Goal: Task Accomplishment & Management: Manage account settings

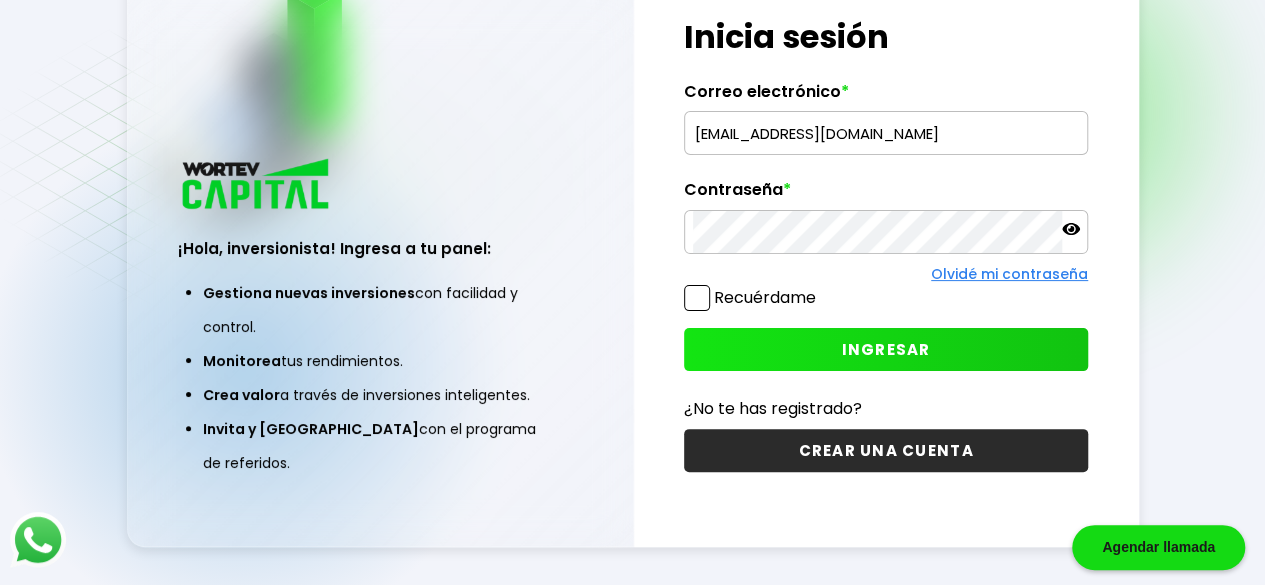
click at [870, 143] on input "[EMAIL_ADDRESS][DOMAIN_NAME]" at bounding box center [886, 133] width 386 height 42
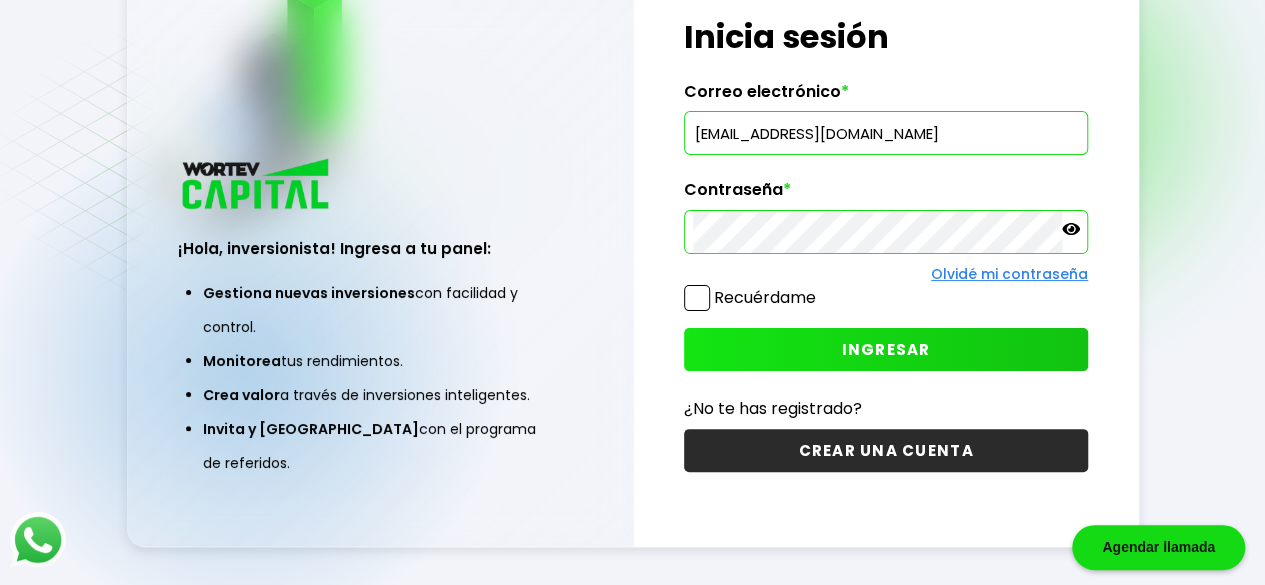
click at [870, 143] on input "[EMAIL_ADDRESS][DOMAIN_NAME]" at bounding box center [886, 133] width 386 height 42
type input "[PERSON_NAME][EMAIL_ADDRESS][DOMAIN_NAME]"
click at [652, 387] on div "¡Hola, inversionista! Ingresa tus credenciales para iniciar sesión Inicia sesió…" at bounding box center [886, 244] width 505 height 607
click at [766, 357] on button "INGRESAR" at bounding box center [886, 349] width 404 height 43
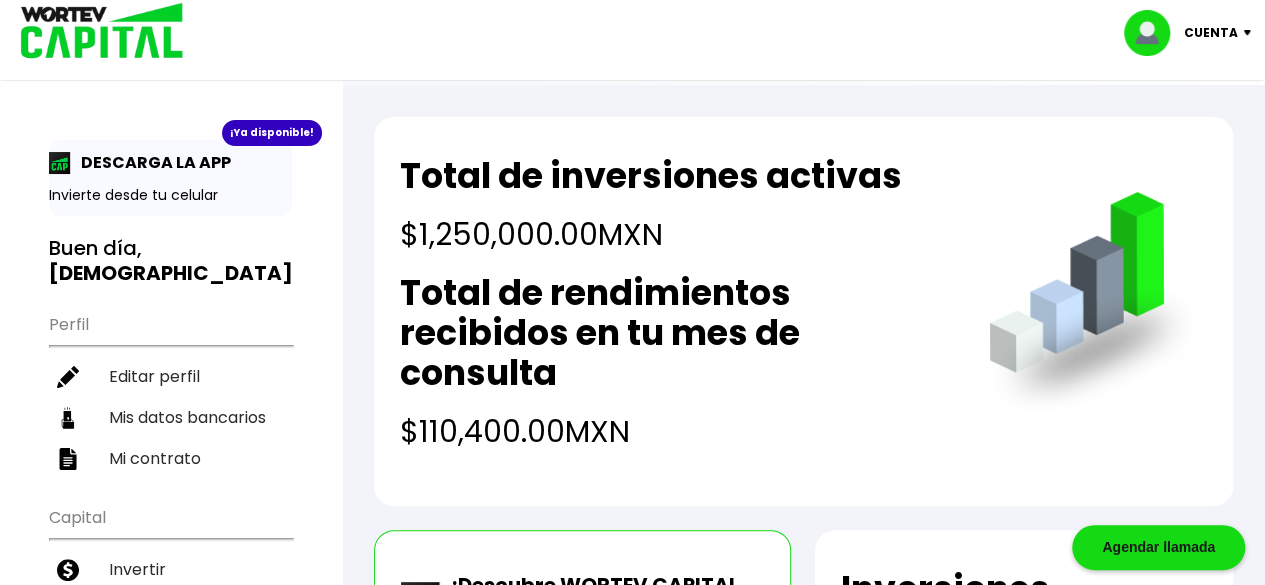
click at [546, 313] on h2 "Total de rendimientos recibidos en tu mes de consulta" at bounding box center [674, 333] width 549 height 120
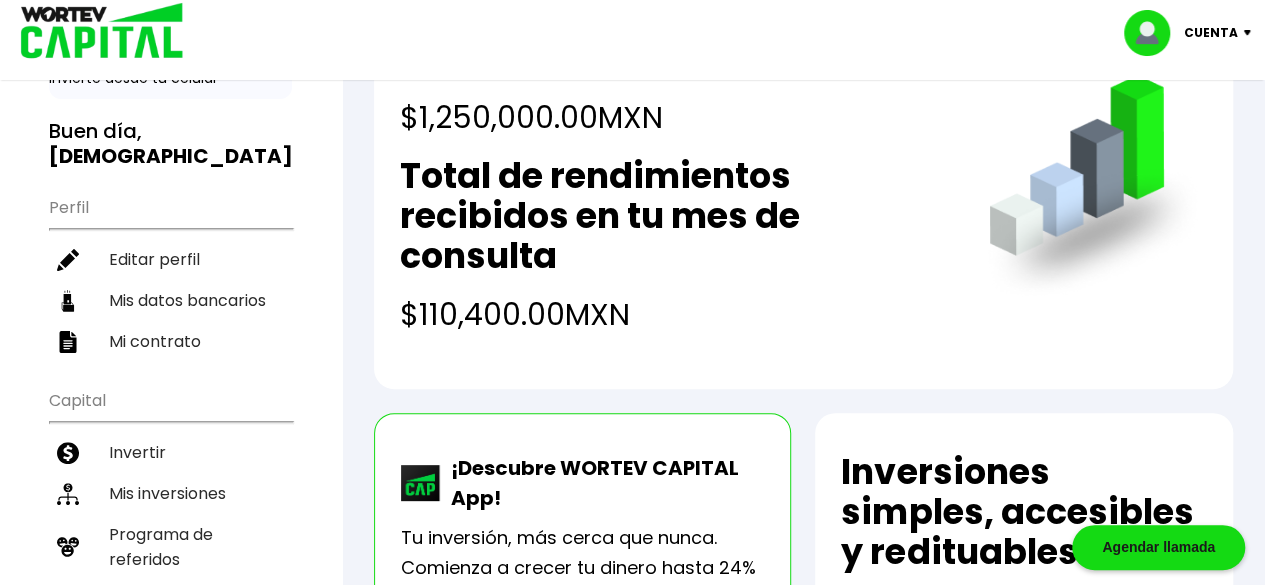
scroll to position [300, 0]
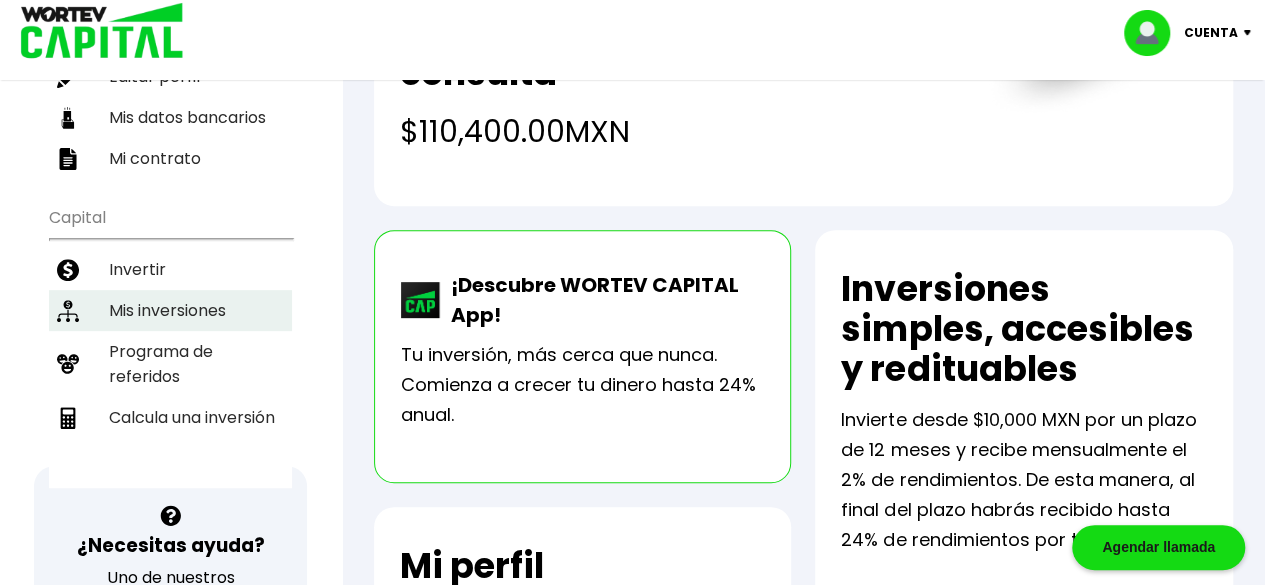
click at [207, 290] on li "Mis inversiones" at bounding box center [170, 310] width 243 height 41
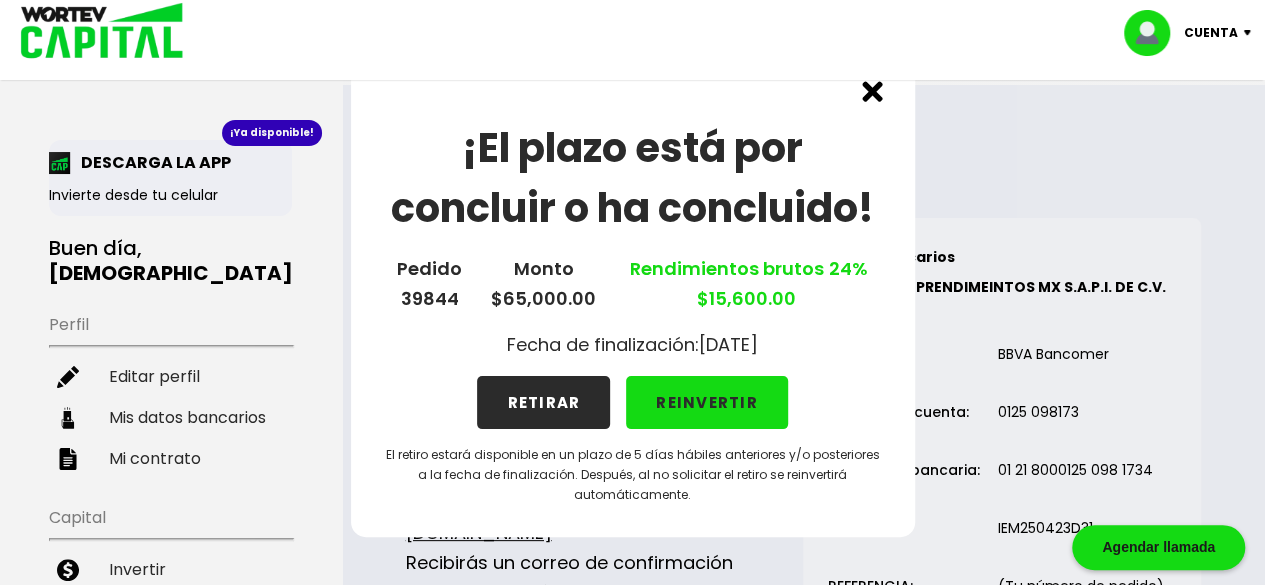
click at [521, 407] on button "RETIRAR" at bounding box center [543, 402] width 133 height 53
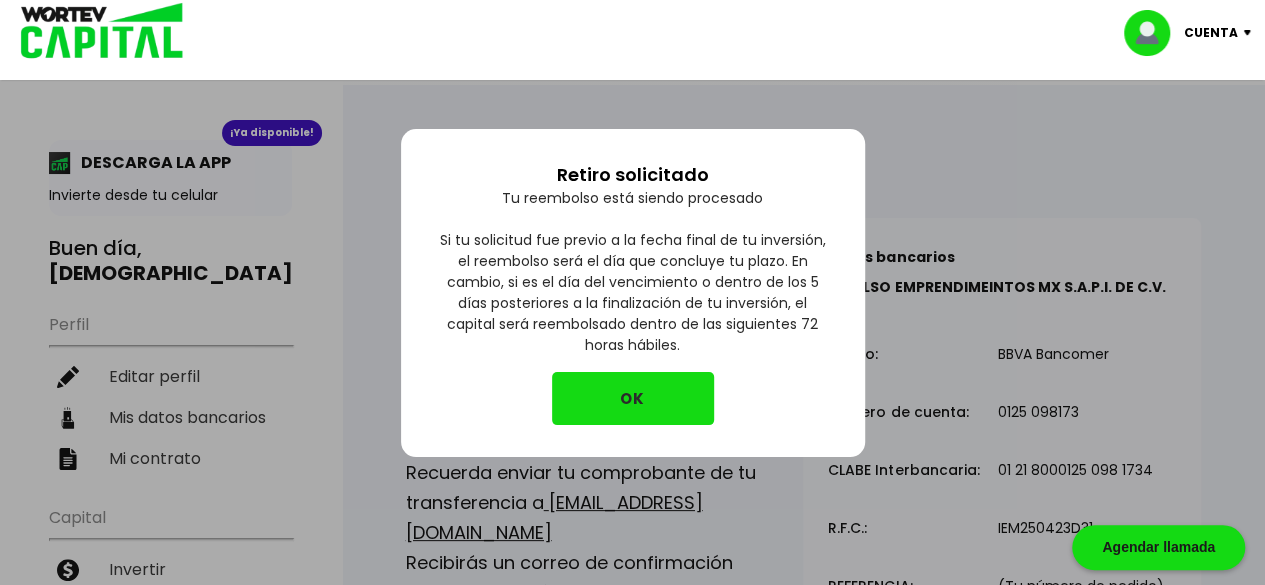
click at [590, 401] on button "OK" at bounding box center [633, 398] width 162 height 53
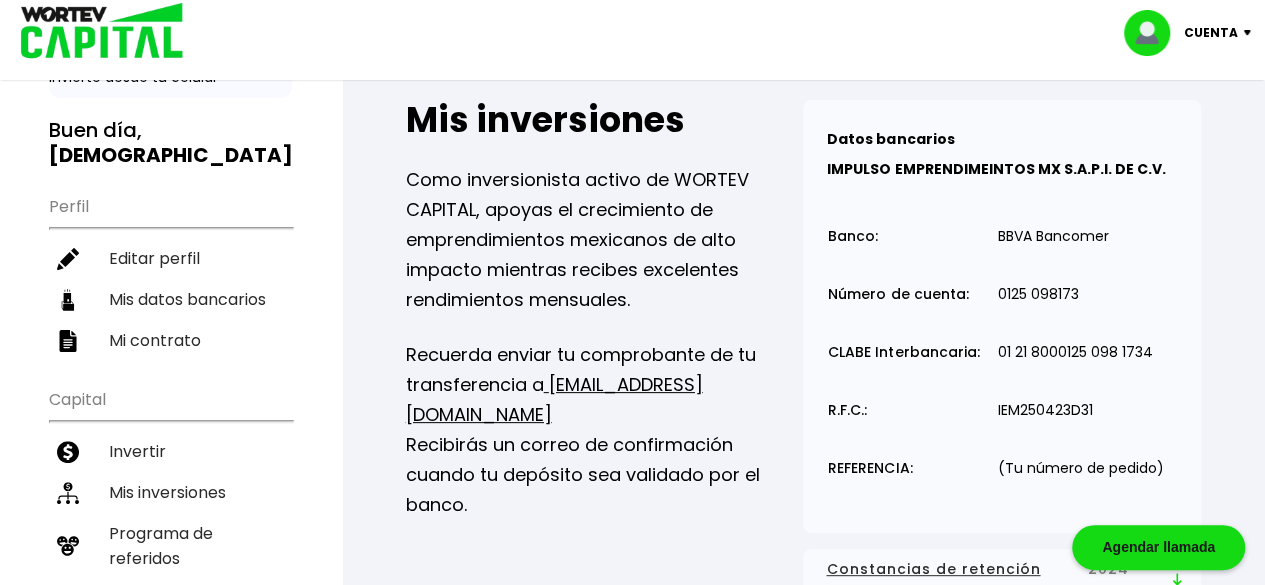
scroll to position [100, 0]
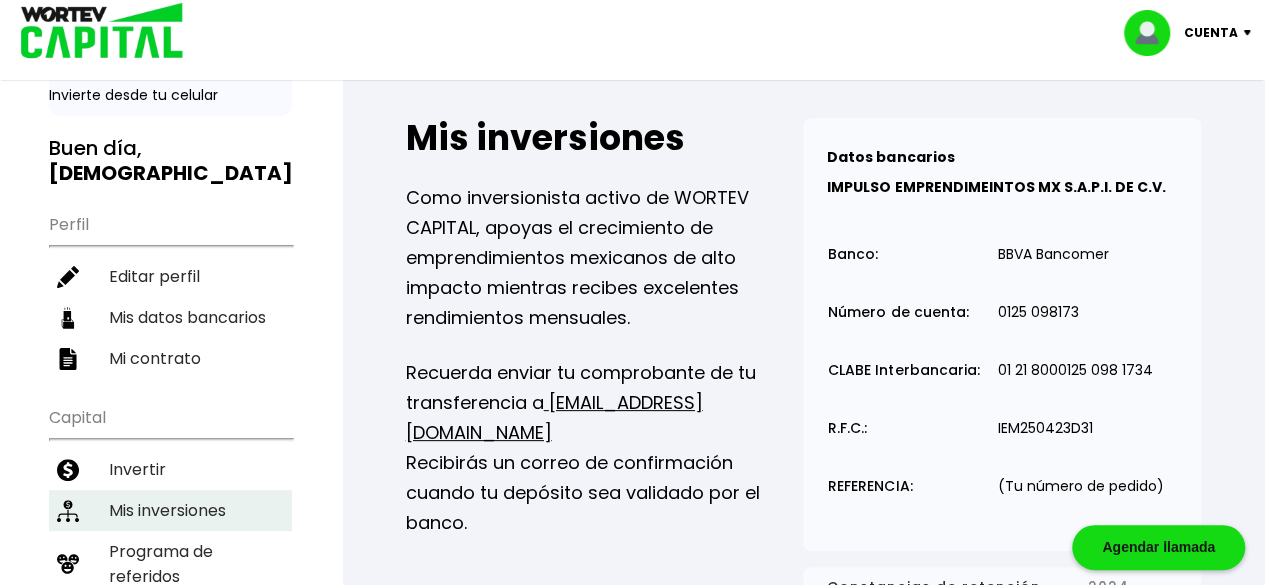
click at [194, 490] on li "Mis inversiones" at bounding box center [170, 510] width 243 height 41
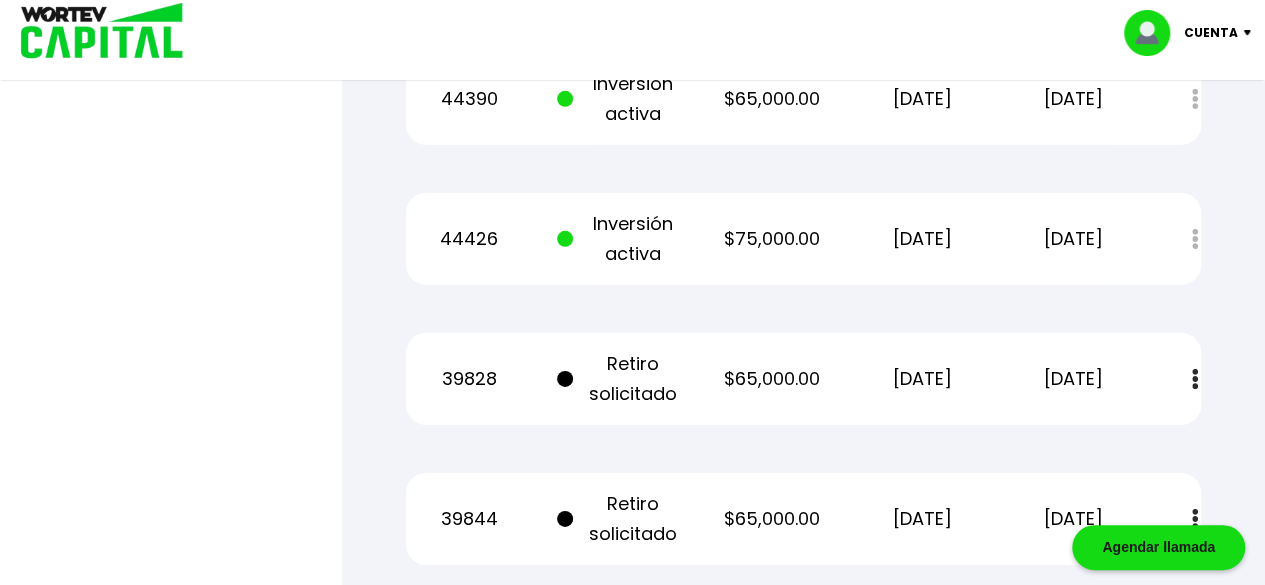
scroll to position [2999, 0]
